Goal: Transaction & Acquisition: Purchase product/service

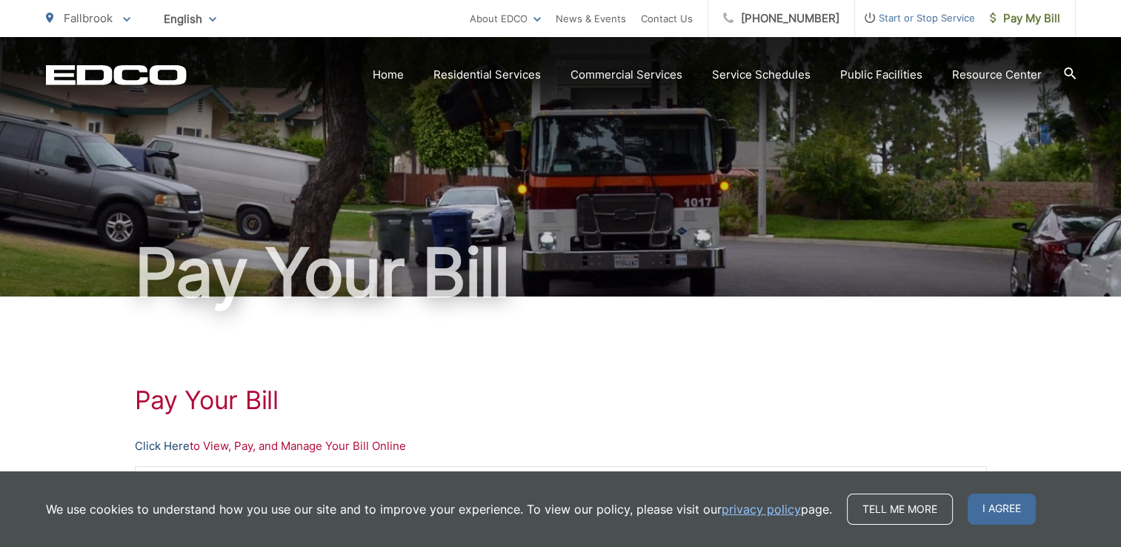
click at [156, 449] on link "Click Here" at bounding box center [162, 446] width 55 height 18
click at [165, 444] on link "Click Here" at bounding box center [162, 446] width 55 height 18
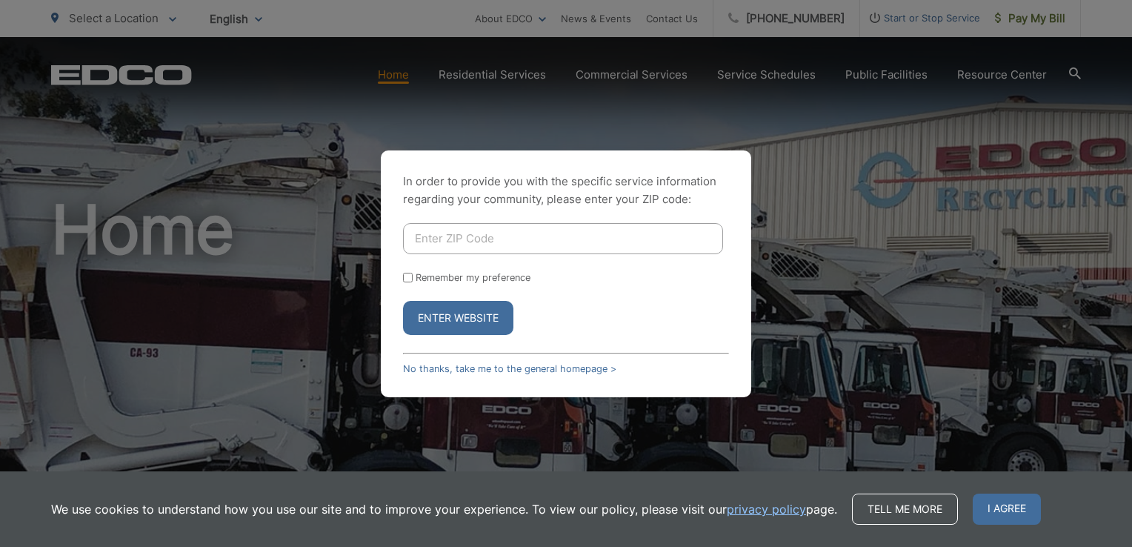
click at [466, 236] on input "Enter ZIP Code" at bounding box center [563, 238] width 320 height 31
type input "92028"
click at [484, 319] on button "Enter Website" at bounding box center [458, 318] width 110 height 34
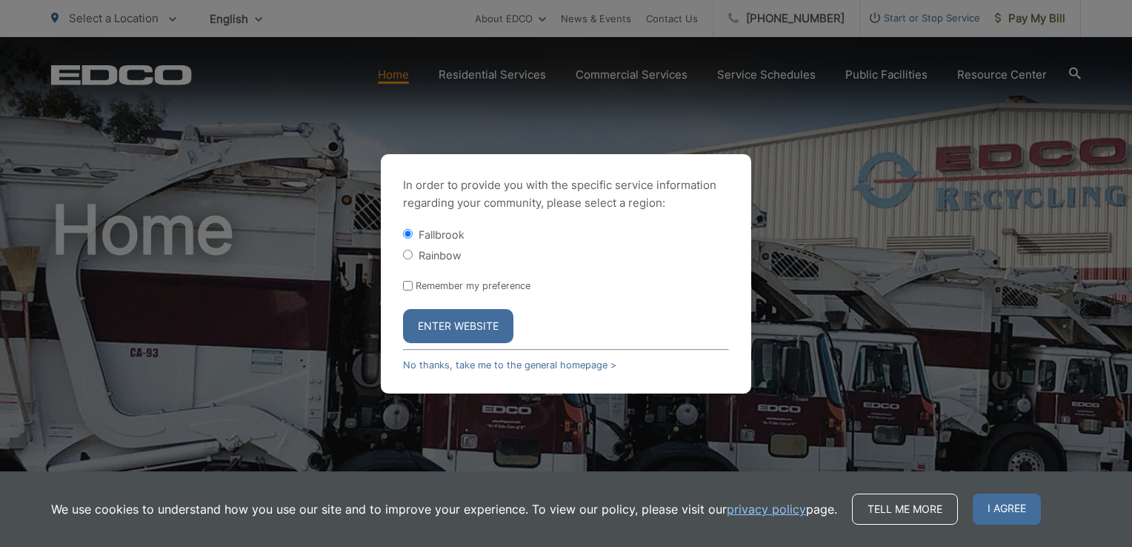
click at [476, 324] on button "Enter Website" at bounding box center [458, 326] width 110 height 34
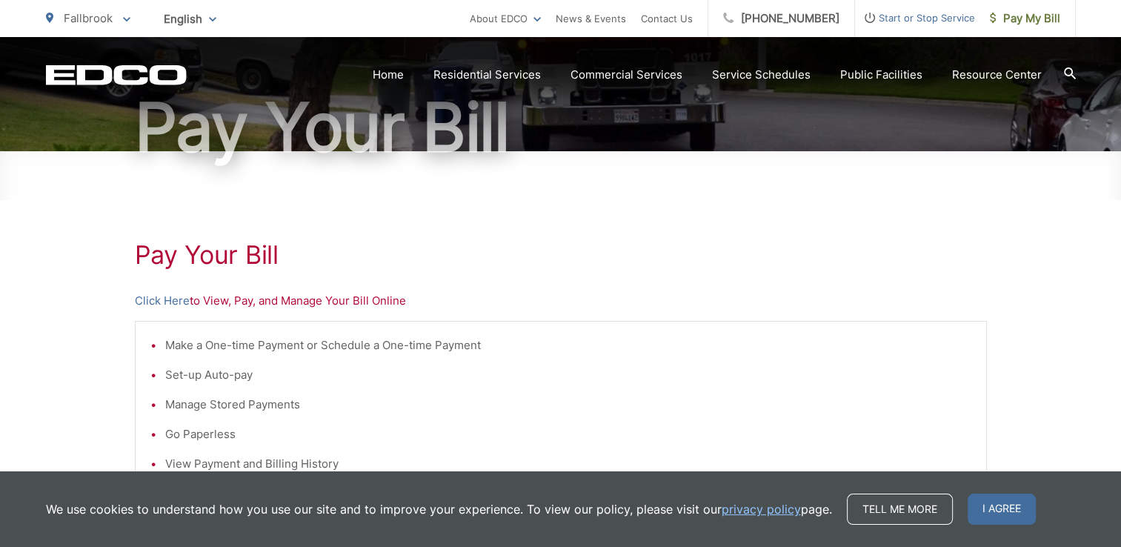
scroll to position [148, 0]
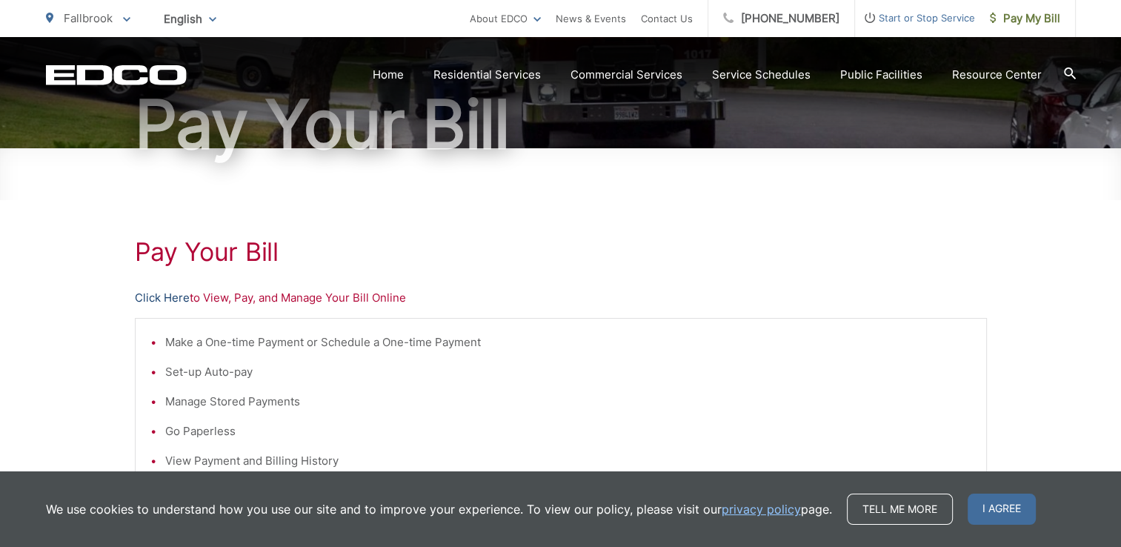
click at [179, 299] on link "Click Here" at bounding box center [162, 298] width 55 height 18
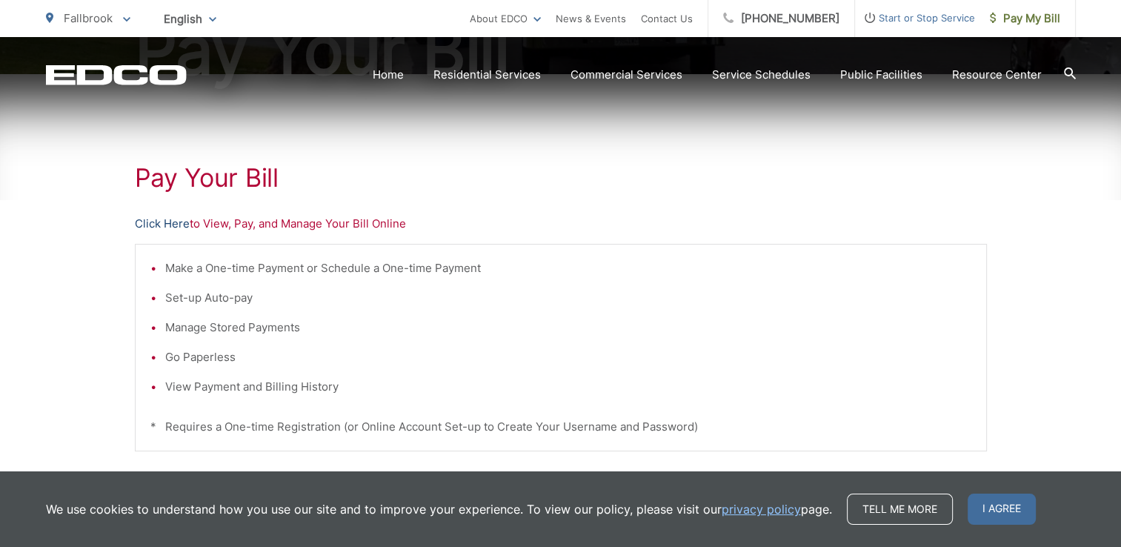
click at [163, 225] on link "Click Here" at bounding box center [162, 224] width 55 height 18
